Goal: Task Accomplishment & Management: Manage account settings

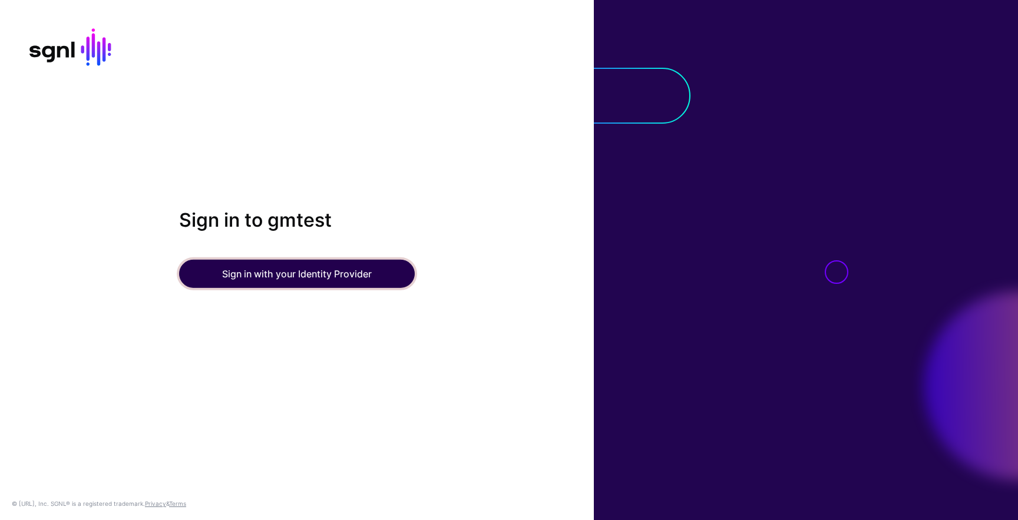
click at [321, 275] on button "Sign in with your Identity Provider" at bounding box center [297, 274] width 236 height 28
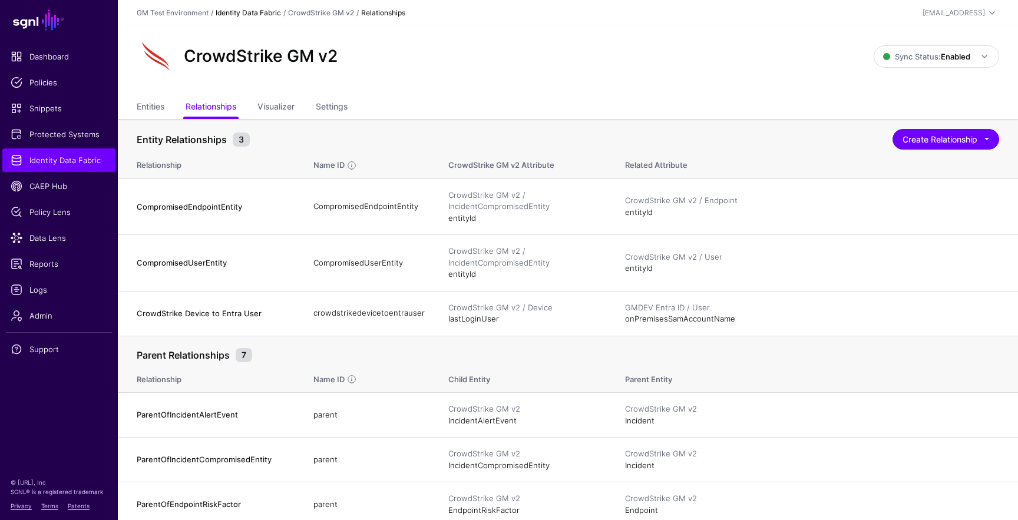
click at [256, 10] on link "Identity Data Fabric" at bounding box center [248, 12] width 65 height 9
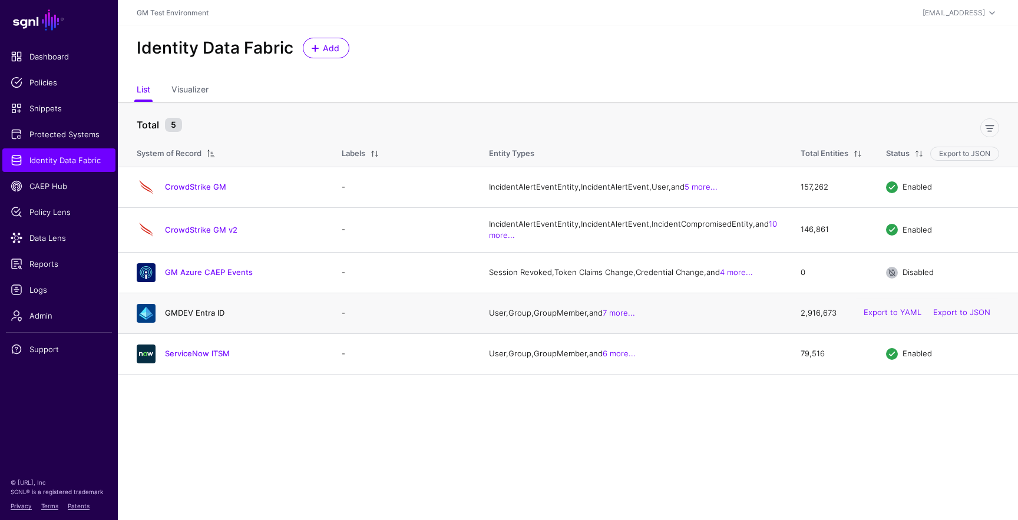
click at [170, 318] on link "GMDEV Entra ID" at bounding box center [195, 312] width 60 height 9
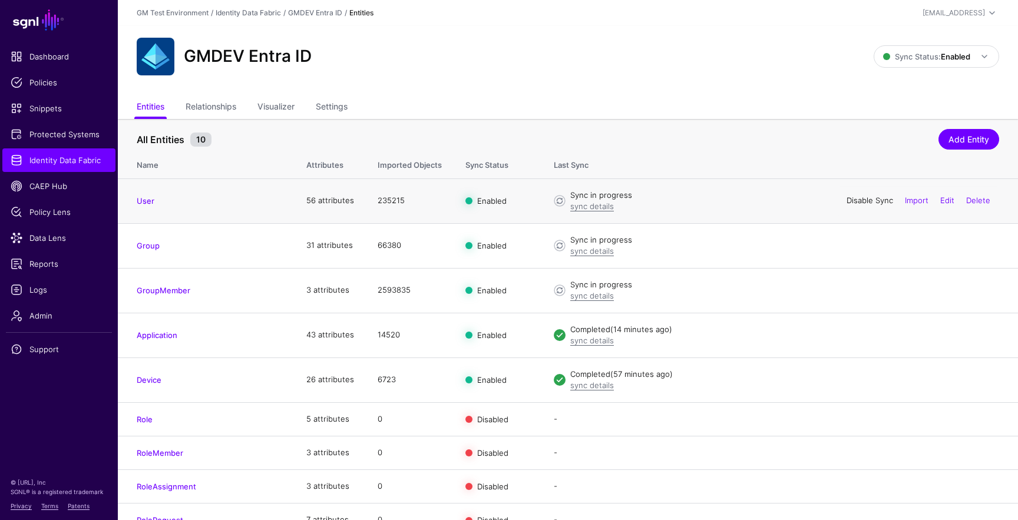
click at [878, 202] on link "Disable Sync" at bounding box center [870, 200] width 47 height 9
click at [861, 243] on link "Disable Sync" at bounding box center [870, 244] width 47 height 9
click at [865, 202] on link "Enable Sync" at bounding box center [871, 200] width 45 height 9
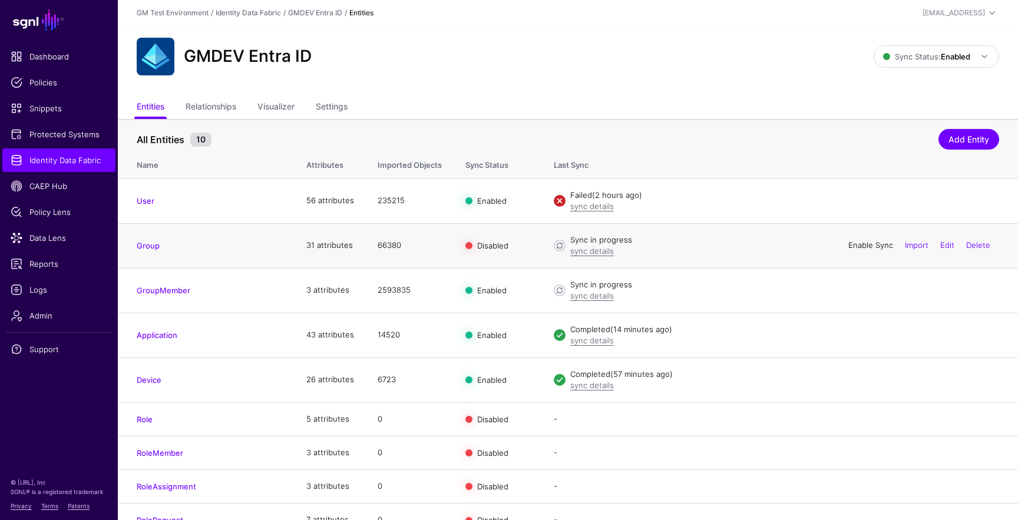
click at [863, 245] on link "Enable Sync" at bounding box center [871, 244] width 45 height 9
